Goal: Information Seeking & Learning: Learn about a topic

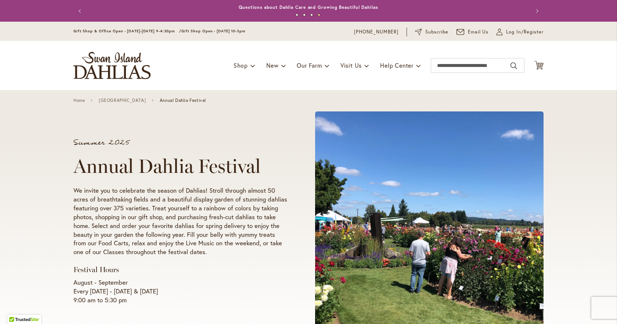
drag, startPoint x: 63, startPoint y: 264, endPoint x: 199, endPoint y: 287, distance: 138.2
click at [196, 289] on div "Summer 2025 Annual Dahlia Festival We invite you to celebrate the season of Dah…" at bounding box center [308, 221] width 617 height 263
click at [215, 282] on p "August - September Every Wednesday - Sunday & Labor Day 9:00 am to 5:30 pm" at bounding box center [180, 291] width 214 height 26
click at [207, 292] on p "August - September Every Wednesday - Sunday & Labor Day 9:00 am to 5:30 pm" at bounding box center [180, 291] width 214 height 26
drag, startPoint x: 70, startPoint y: 269, endPoint x: 193, endPoint y: 288, distance: 124.3
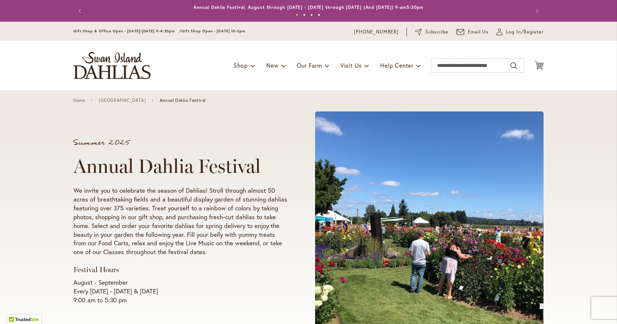
click at [170, 292] on div "Summer 2025 Annual Dahlia Festival We invite you to celebrate the season of Dah…" at bounding box center [308, 221] width 617 height 263
click at [197, 288] on p "August - September Every Wednesday - Sunday & Labor Day 9:00 am to 5:30 pm" at bounding box center [180, 291] width 214 height 26
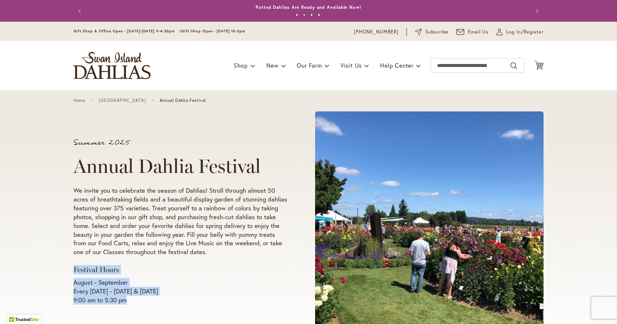
drag, startPoint x: 72, startPoint y: 268, endPoint x: 158, endPoint y: 297, distance: 90.8
click at [158, 297] on div "Summer 2025 Annual Dahlia Festival We invite you to celebrate the season of Dah…" at bounding box center [180, 222] width 214 height 166
copy div "Festival Hours August - September Every Wednesday - Sunday & Labor Day 9:00 am …"
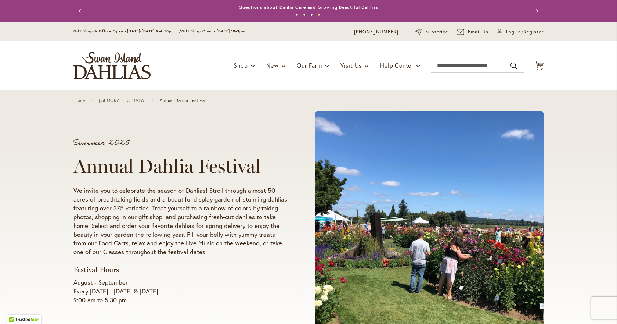
click at [257, 119] on div "Summer 2025 Annual Dahlia Festival We invite you to celebrate the season of Dah…" at bounding box center [308, 222] width 470 height 234
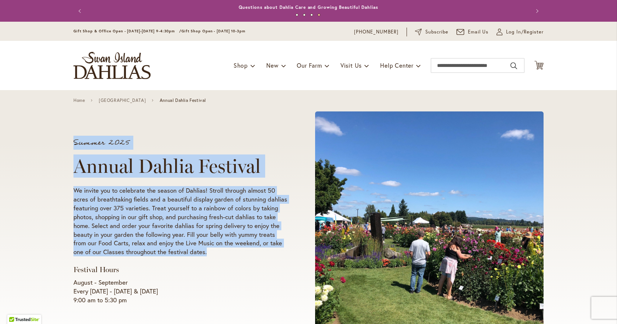
drag, startPoint x: 65, startPoint y: 156, endPoint x: 246, endPoint y: 254, distance: 206.4
click at [246, 254] on div "Summer 2025 Annual Dahlia Festival We invite you to celebrate the season of Dah…" at bounding box center [308, 221] width 617 height 263
click at [246, 254] on p "We invite you to celebrate the season of Dahlias! Stroll through almost 50 acre…" at bounding box center [180, 221] width 214 height 71
drag, startPoint x: 72, startPoint y: 165, endPoint x: 209, endPoint y: 246, distance: 159.3
click at [215, 256] on div "Summer 2025 Annual Dahlia Festival We invite you to celebrate the season of Dah…" at bounding box center [180, 222] width 214 height 166
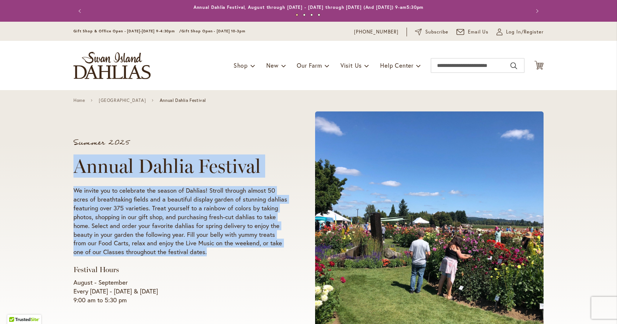
copy div "Annual Dahlia Festival We invite you to celebrate the season of Dahlias! Stroll…"
click at [173, 218] on p "We invite you to celebrate the season of Dahlias! Stroll through almost 50 acre…" at bounding box center [180, 221] width 214 height 71
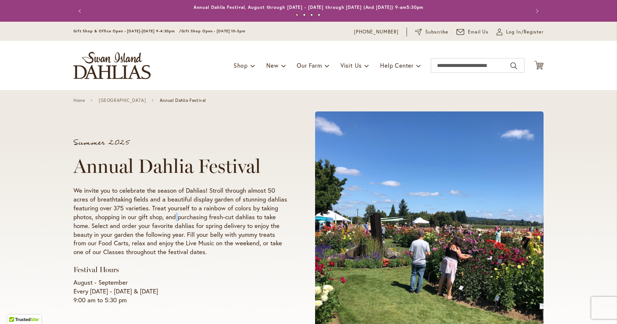
click at [173, 218] on p "We invite you to celebrate the season of Dahlias! Stroll through almost 50 acre…" at bounding box center [180, 221] width 214 height 71
click at [400, 197] on span at bounding box center [429, 221] width 229 height 220
click at [393, 216] on span at bounding box center [429, 221] width 229 height 220
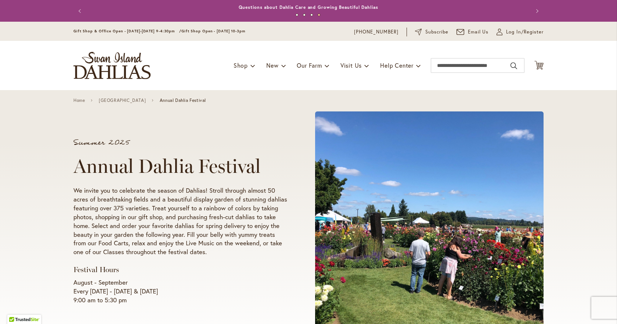
click at [411, 146] on span at bounding box center [429, 221] width 229 height 220
